Goal: Information Seeking & Learning: Learn about a topic

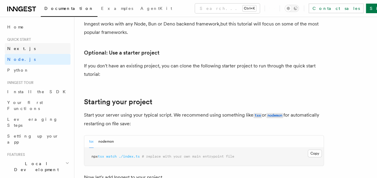
scroll to position [188, 0]
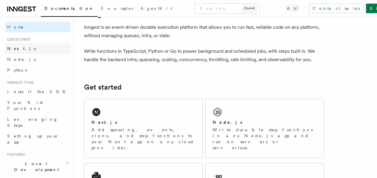
scroll to position [26, 0]
click at [20, 59] on span "Node.js" at bounding box center [21, 59] width 29 height 5
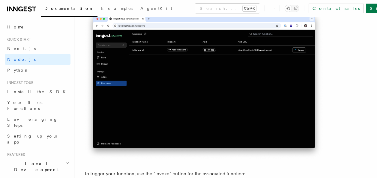
scroll to position [1503, 0]
